Goal: Register for event/course

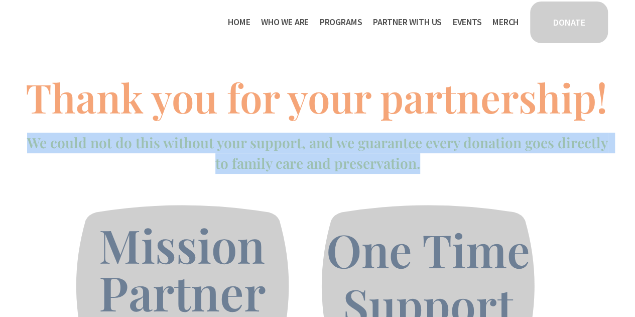
click at [470, 20] on link "Events" at bounding box center [466, 22] width 29 height 16
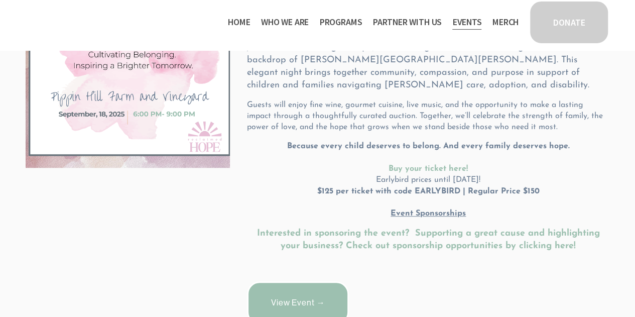
scroll to position [239, 0]
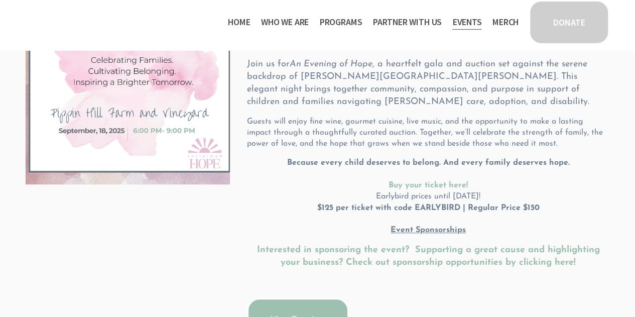
click at [454, 231] on u "Event Sponsorships" at bounding box center [427, 230] width 75 height 8
click at [480, 261] on strong "Interested in sponsoring the event? Supporting a great cause and highlighting y…" at bounding box center [430, 256] width 346 height 22
